Goal: Task Accomplishment & Management: Complete application form

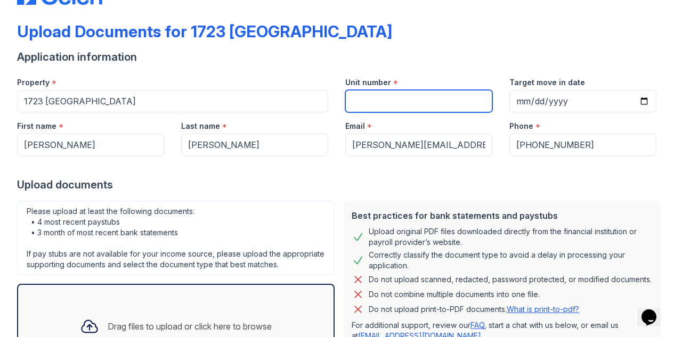
click at [360, 100] on input "Unit number" at bounding box center [418, 101] width 147 height 22
type input "1"
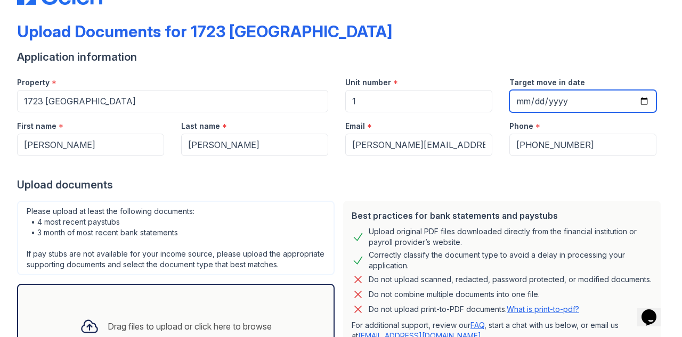
click at [514, 96] on input "Target move in date" at bounding box center [582, 101] width 147 height 22
type input "[PHONE_NUMBER]"
type input "[DATE]"
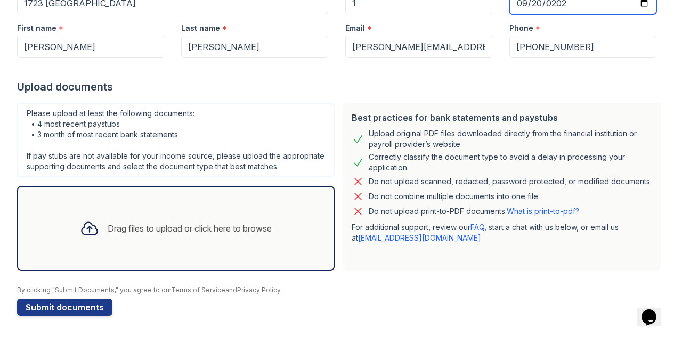
scroll to position [149, 0]
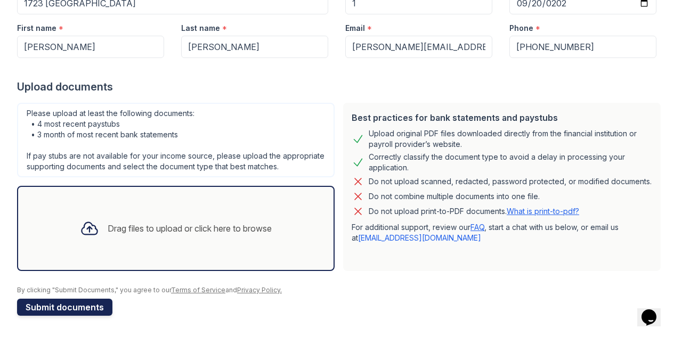
click at [61, 301] on button "Submit documents" at bounding box center [64, 307] width 95 height 17
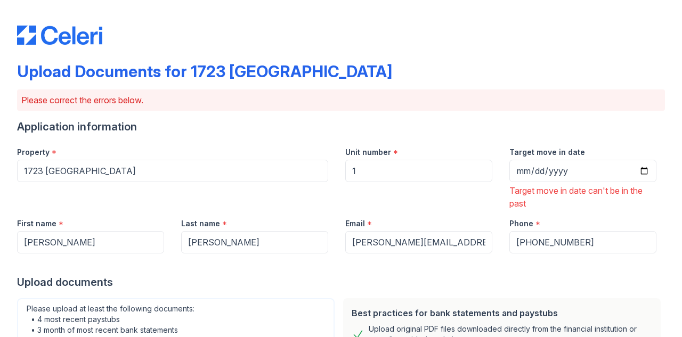
click at [100, 225] on div "First name *" at bounding box center [90, 220] width 147 height 21
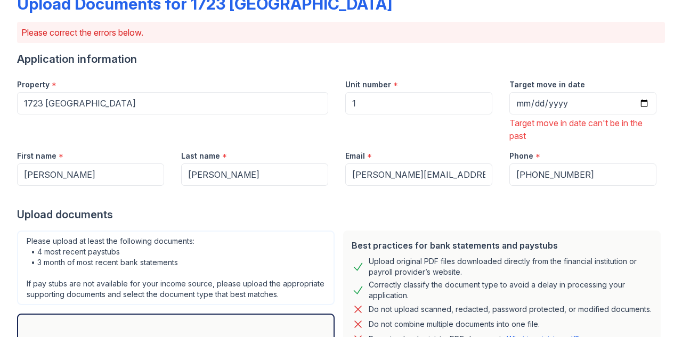
scroll to position [66, 0]
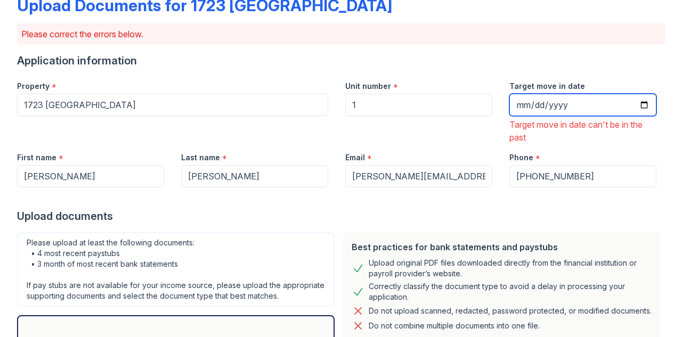
click at [536, 107] on input "[DATE]" at bounding box center [582, 105] width 147 height 22
click at [532, 108] on input "[DATE]" at bounding box center [582, 105] width 147 height 22
type input "[DATE]"
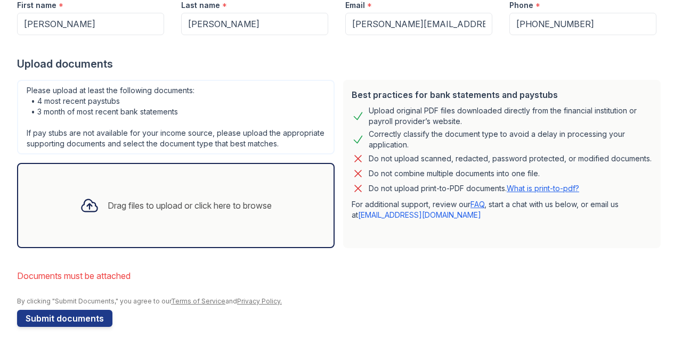
scroll to position [221, 0]
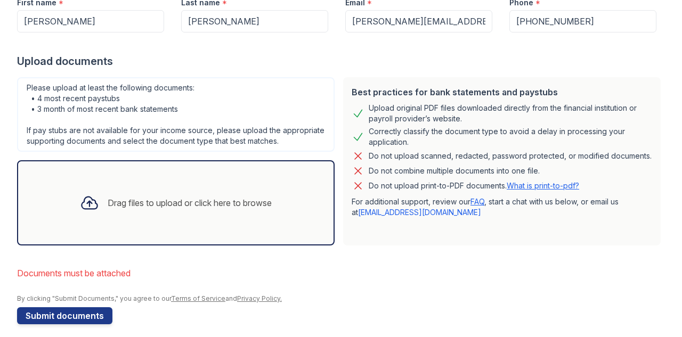
click at [145, 221] on div "Drag files to upload or click here to browse" at bounding box center [175, 203] width 209 height 36
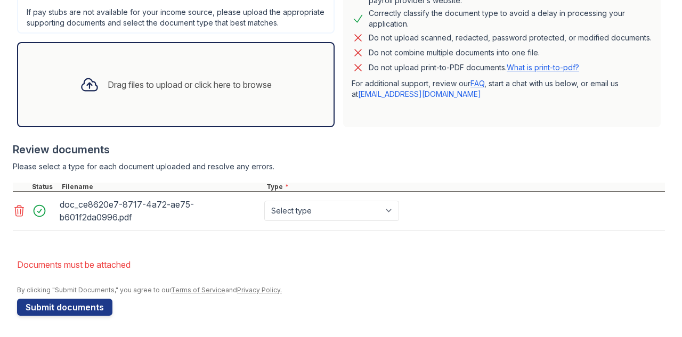
scroll to position [350, 0]
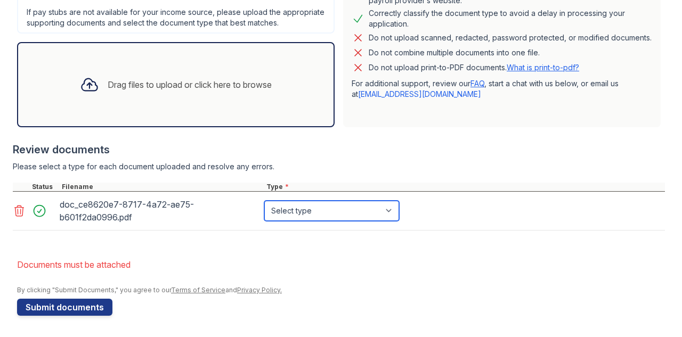
click at [291, 217] on select "Select type Paystub Bank Statement Offer Letter Tax Documents Benefit Award Let…" at bounding box center [331, 211] width 135 height 20
select select "paystub"
click at [264, 201] on select "Select type Paystub Bank Statement Offer Letter Tax Documents Benefit Award Let…" at bounding box center [331, 211] width 135 height 20
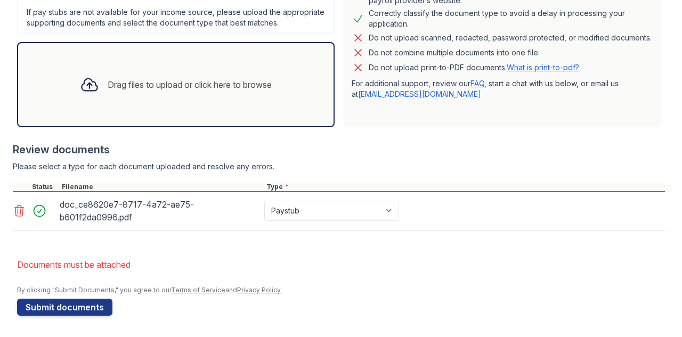
click at [227, 96] on div "Drag files to upload or click here to browse" at bounding box center [175, 85] width 209 height 36
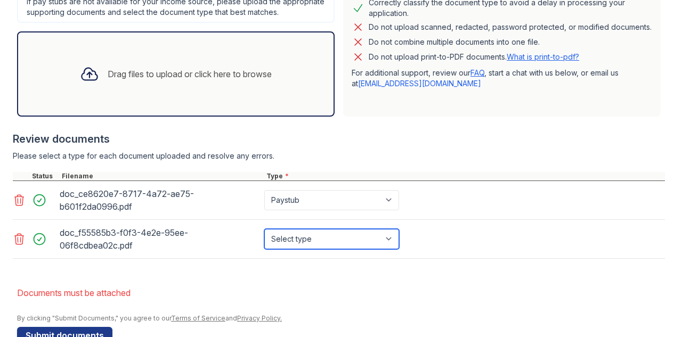
click at [283, 249] on select "Select type Paystub Bank Statement Offer Letter Tax Documents Benefit Award Let…" at bounding box center [331, 239] width 135 height 20
select select "paystub"
click at [264, 239] on select "Select type Paystub Bank Statement Offer Letter Tax Documents Benefit Award Let…" at bounding box center [331, 239] width 135 height 20
click at [249, 103] on div "Drag files to upload or click here to browse" at bounding box center [175, 73] width 317 height 85
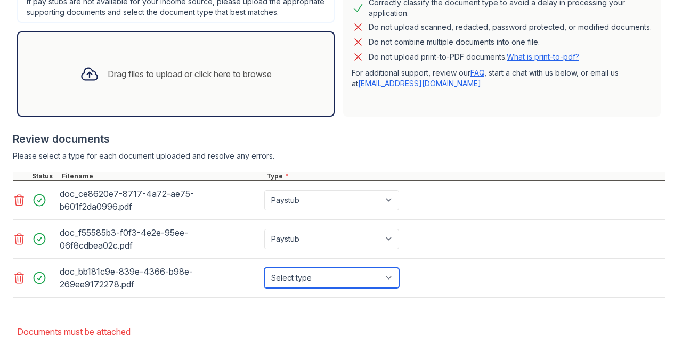
click at [289, 288] on select "Select type Paystub Bank Statement Offer Letter Tax Documents Benefit Award Let…" at bounding box center [331, 278] width 135 height 20
select select "paystub"
click at [264, 278] on select "Select type Paystub Bank Statement Offer Letter Tax Documents Benefit Award Let…" at bounding box center [331, 278] width 135 height 20
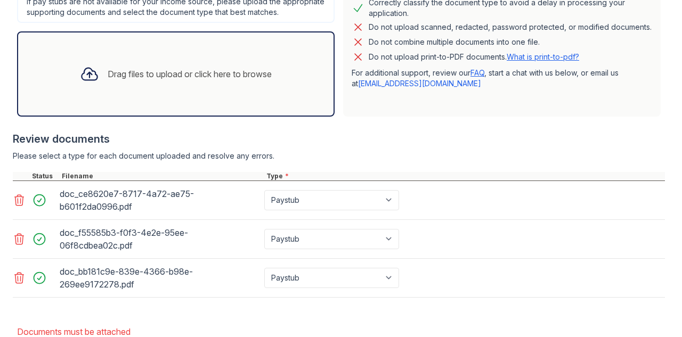
click at [205, 61] on div "Drag files to upload or click here to browse" at bounding box center [175, 73] width 317 height 85
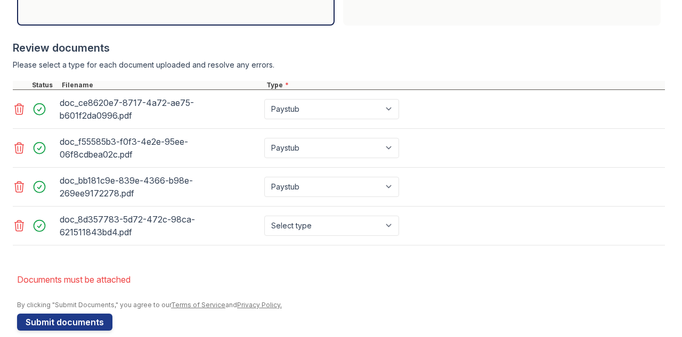
scroll to position [443, 0]
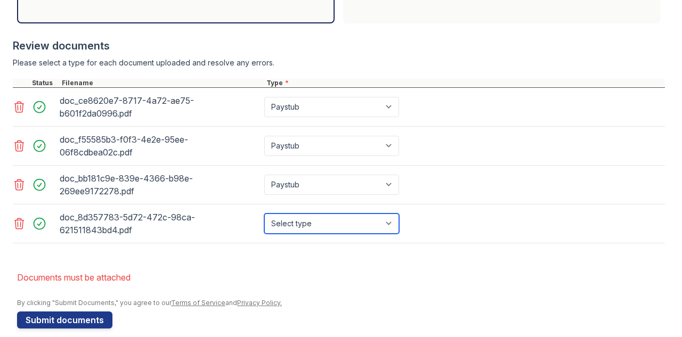
click at [328, 234] on select "Select type Paystub Bank Statement Offer Letter Tax Documents Benefit Award Let…" at bounding box center [331, 224] width 135 height 20
select select "paystub"
click at [264, 224] on select "Select type Paystub Bank Statement Offer Letter Tax Documents Benefit Award Let…" at bounding box center [331, 224] width 135 height 20
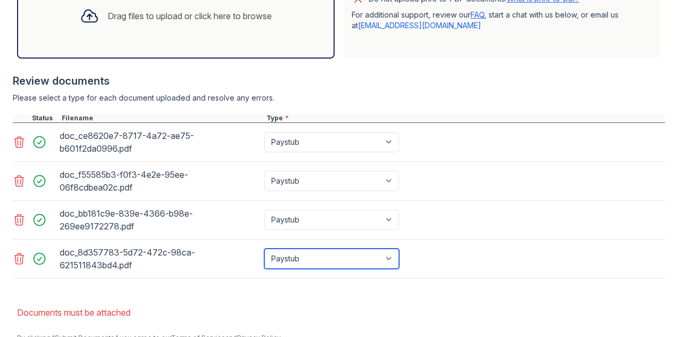
scroll to position [388, 0]
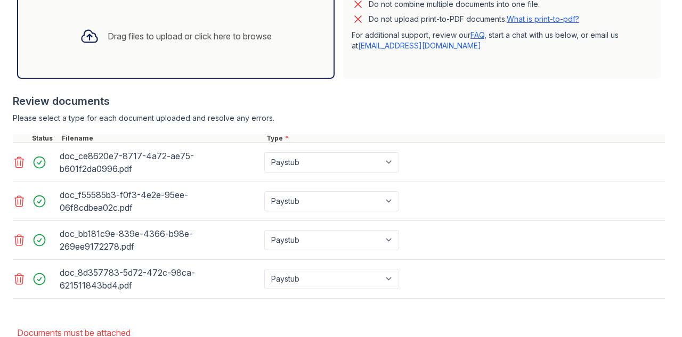
click at [181, 68] on div "Drag files to upload or click here to browse" at bounding box center [175, 36] width 317 height 85
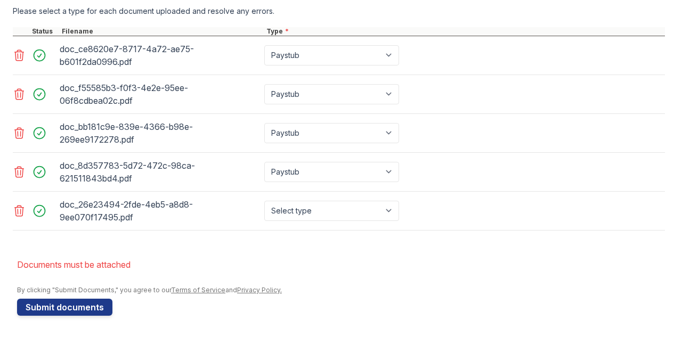
scroll to position [506, 0]
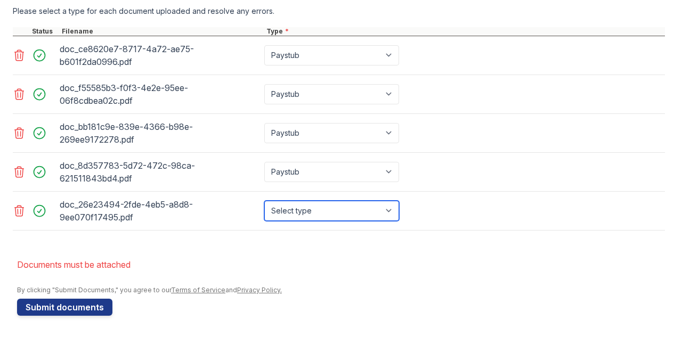
click at [307, 211] on select "Select type Paystub Bank Statement Offer Letter Tax Documents Benefit Award Let…" at bounding box center [331, 211] width 135 height 20
select select "paystub"
click at [264, 201] on select "Select type Paystub Bank Statement Offer Letter Tax Documents Benefit Award Let…" at bounding box center [331, 211] width 135 height 20
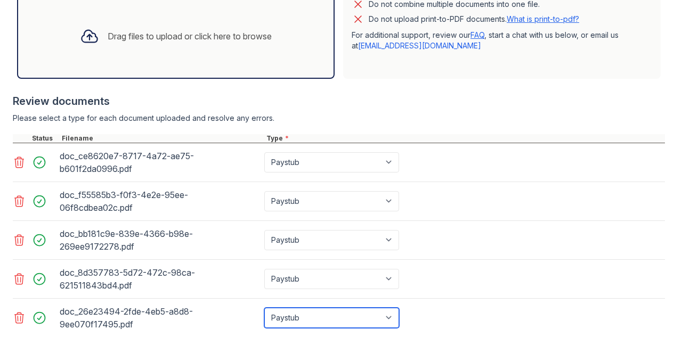
scroll to position [382, 0]
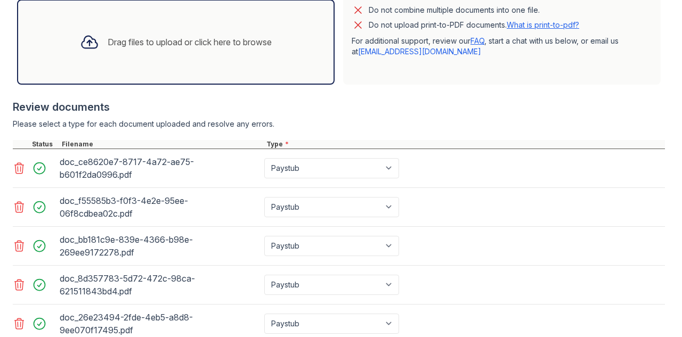
click at [132, 60] on div "Drag files to upload or click here to browse" at bounding box center [175, 42] width 209 height 36
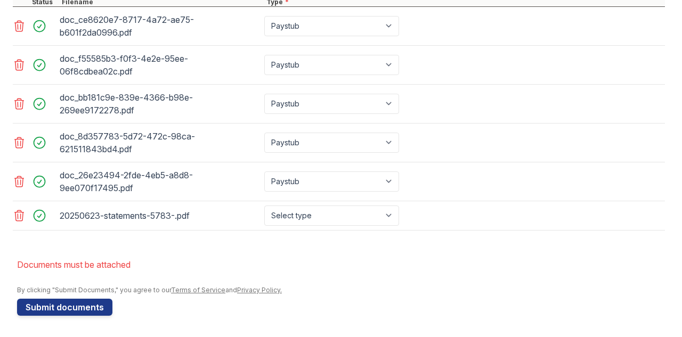
scroll to position [528, 0]
click at [291, 219] on select "Select type Paystub Bank Statement Offer Letter Tax Documents Benefit Award Let…" at bounding box center [331, 216] width 135 height 20
select select "bank_statement"
click at [264, 211] on select "Select type Paystub Bank Statement Offer Letter Tax Documents Benefit Award Let…" at bounding box center [331, 216] width 135 height 20
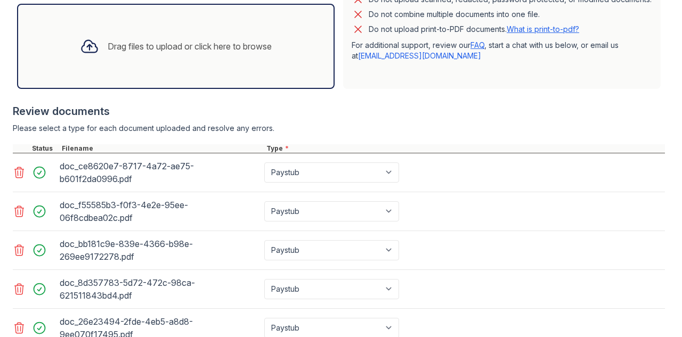
scroll to position [377, 0]
click at [179, 79] on div "Drag files to upload or click here to browse" at bounding box center [175, 46] width 317 height 85
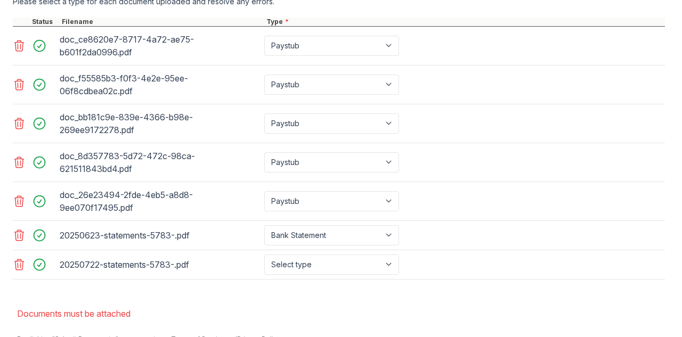
scroll to position [505, 0]
click at [280, 274] on select "Select type Paystub Bank Statement Offer Letter Tax Documents Benefit Award Let…" at bounding box center [331, 264] width 135 height 20
select select "bank_statement"
click at [264, 264] on select "Select type Paystub Bank Statement Offer Letter Tax Documents Benefit Award Let…" at bounding box center [331, 264] width 135 height 20
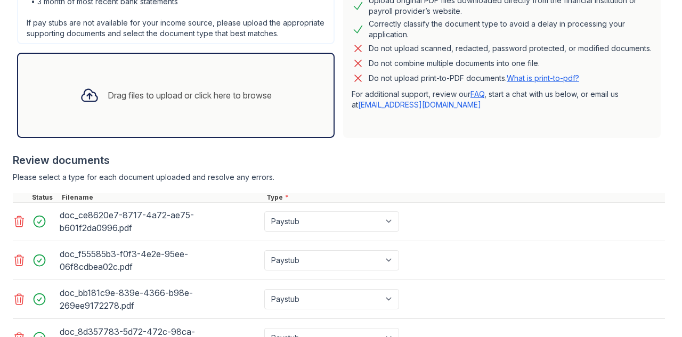
scroll to position [327, 0]
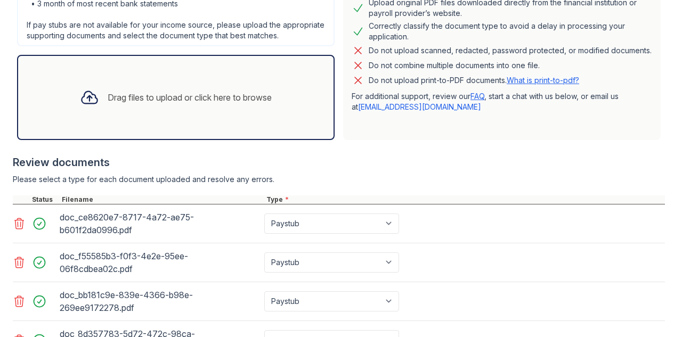
click at [177, 116] on div "Drag files to upload or click here to browse" at bounding box center [175, 97] width 209 height 36
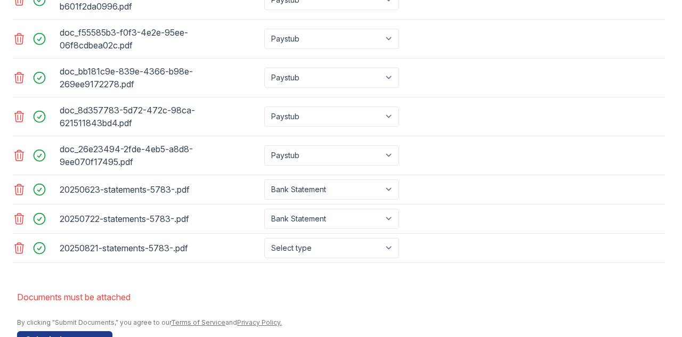
scroll to position [551, 0]
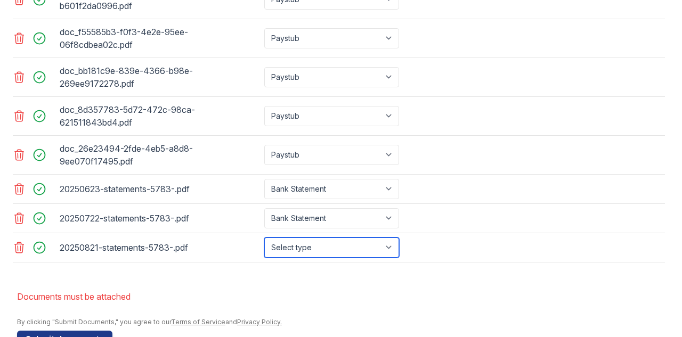
click at [288, 258] on select "Select type Paystub Bank Statement Offer Letter Tax Documents Benefit Award Let…" at bounding box center [331, 248] width 135 height 20
select select "bank_statement"
click at [264, 248] on select "Select type Paystub Bank Statement Offer Letter Tax Documents Benefit Award Let…" at bounding box center [331, 248] width 135 height 20
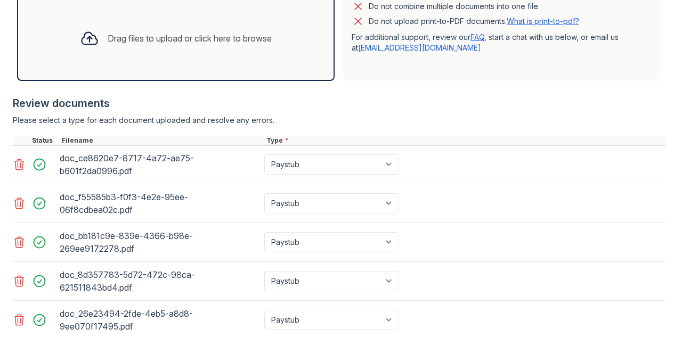
scroll to position [384, 0]
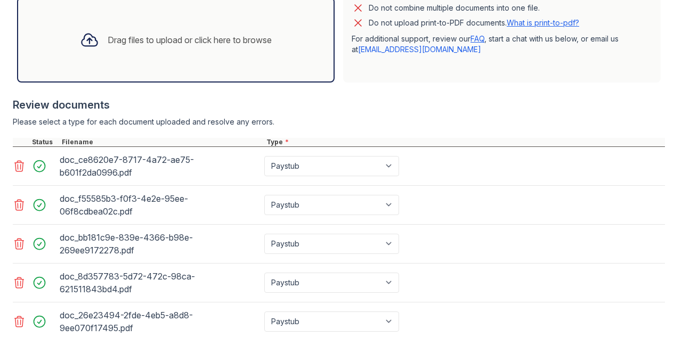
click at [187, 46] on div "Drag files to upload or click here to browse" at bounding box center [190, 40] width 164 height 13
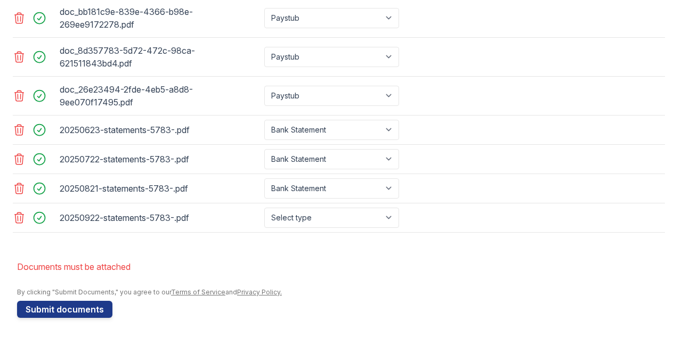
scroll to position [610, 0]
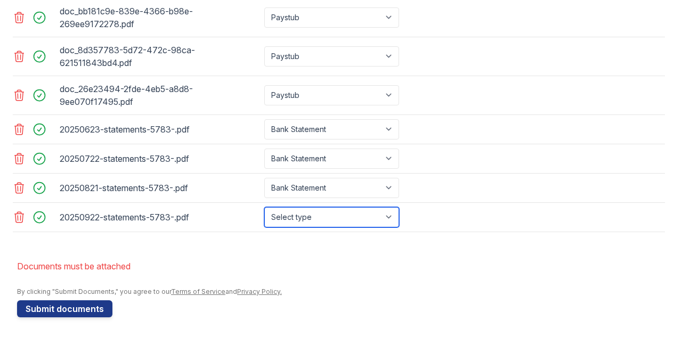
click at [290, 224] on select "Select type Paystub Bank Statement Offer Letter Tax Documents Benefit Award Let…" at bounding box center [331, 217] width 135 height 20
select select "bank_statement"
click at [264, 217] on select "Select type Paystub Bank Statement Offer Letter Tax Documents Benefit Award Let…" at bounding box center [331, 217] width 135 height 20
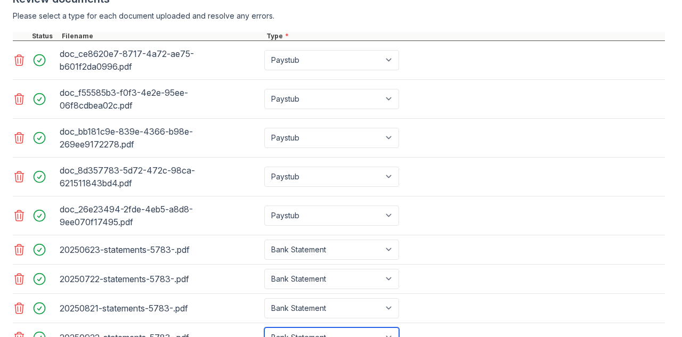
scroll to position [623, 0]
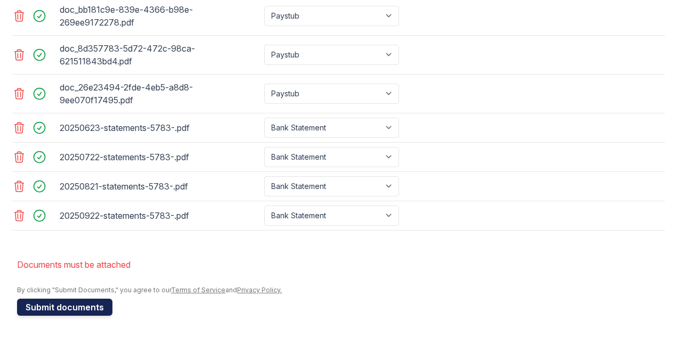
click at [79, 309] on button "Submit documents" at bounding box center [64, 307] width 95 height 17
